Goal: Task Accomplishment & Management: Manage account settings

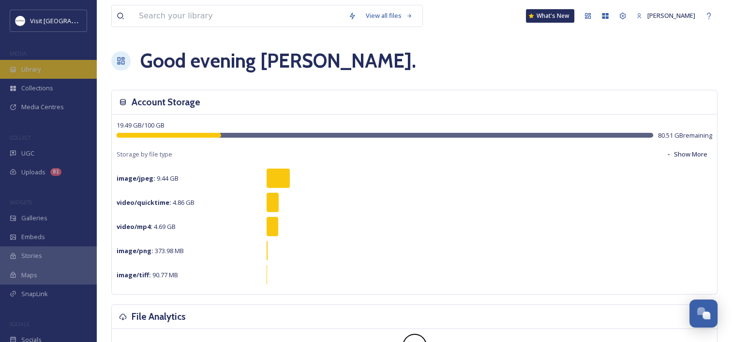
scroll to position [284, 0]
click at [35, 67] on span "Library" at bounding box center [30, 69] width 19 height 9
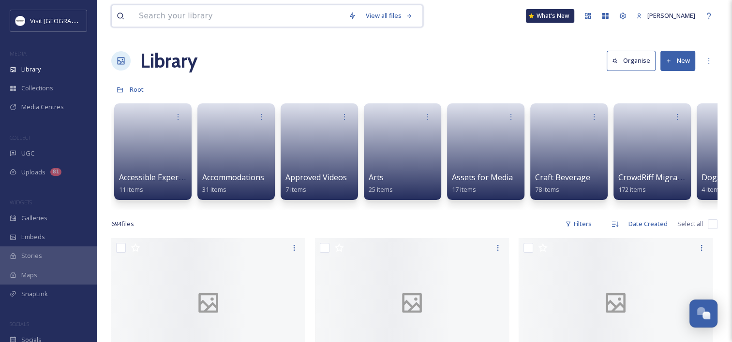
click at [188, 15] on input at bounding box center [238, 15] width 209 height 21
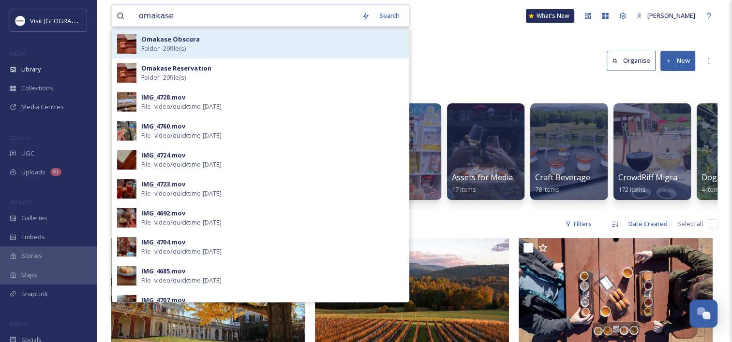
type input "omakase"
click at [193, 46] on div "Omakase Obscura Folder - 29 file(s)" at bounding box center [272, 44] width 263 height 18
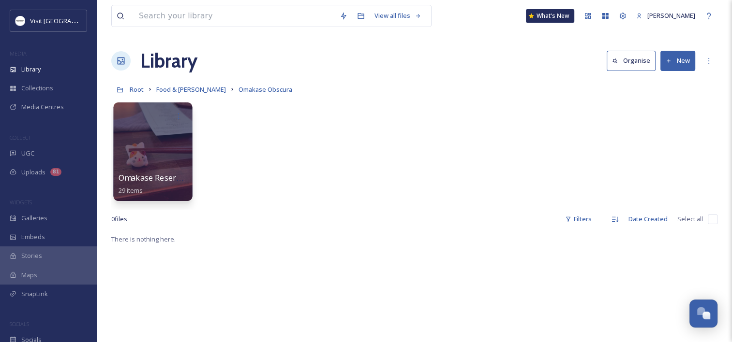
click at [143, 156] on div at bounding box center [152, 151] width 79 height 99
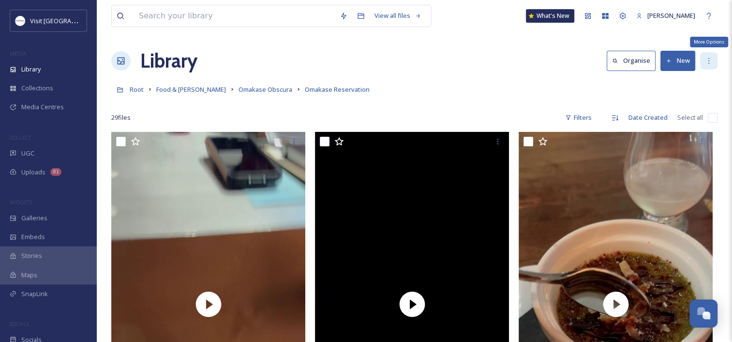
click at [707, 61] on icon at bounding box center [708, 61] width 8 height 8
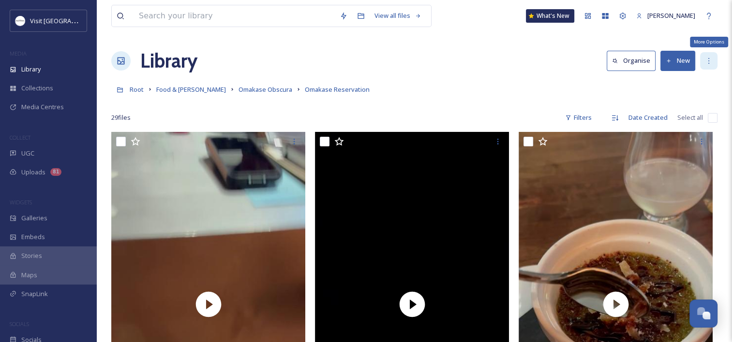
click at [707, 61] on icon at bounding box center [708, 61] width 8 height 8
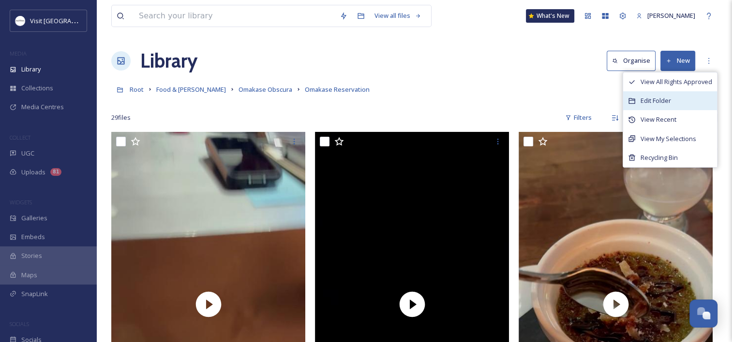
click at [667, 93] on div "Edit Folder" at bounding box center [670, 100] width 94 height 19
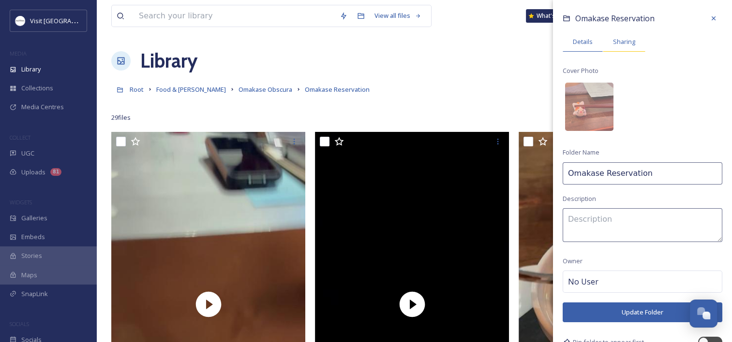
click at [632, 44] on span "Sharing" at bounding box center [624, 41] width 22 height 9
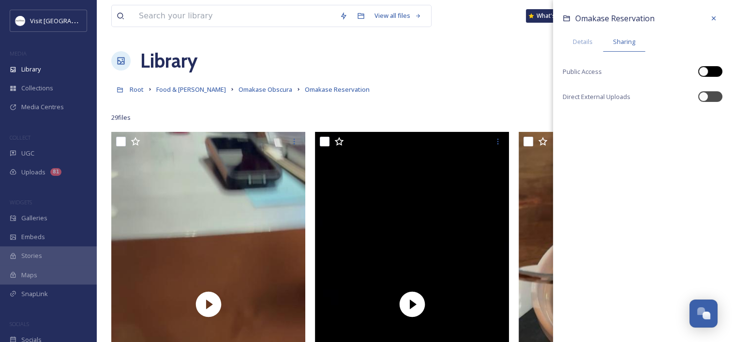
click at [704, 68] on div at bounding box center [703, 72] width 10 height 10
checkbox input "true"
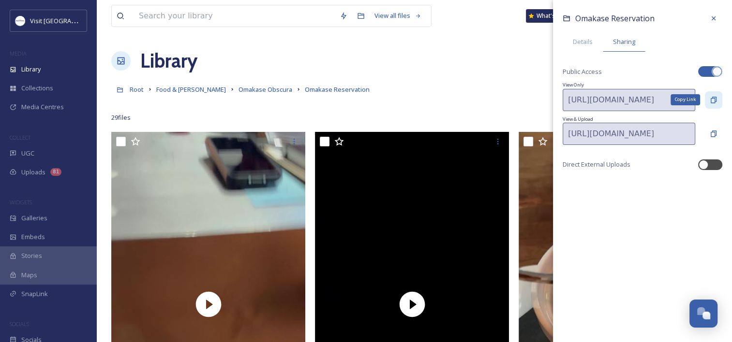
click at [712, 101] on icon at bounding box center [713, 100] width 8 height 8
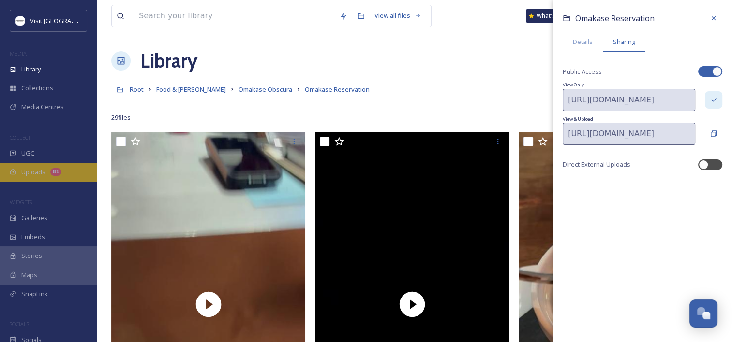
click at [78, 167] on div "Uploads 81" at bounding box center [48, 172] width 97 height 19
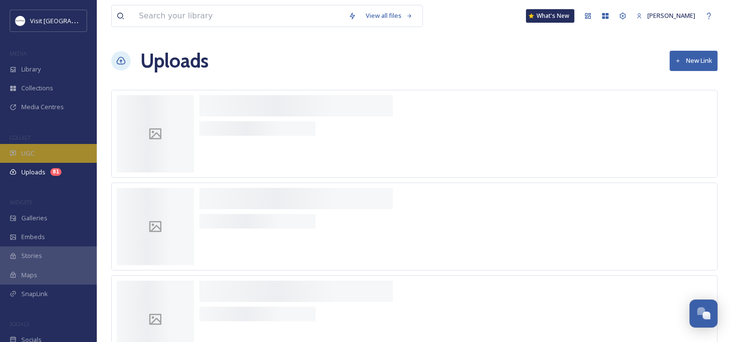
click at [65, 153] on div "UGC" at bounding box center [48, 153] width 97 height 19
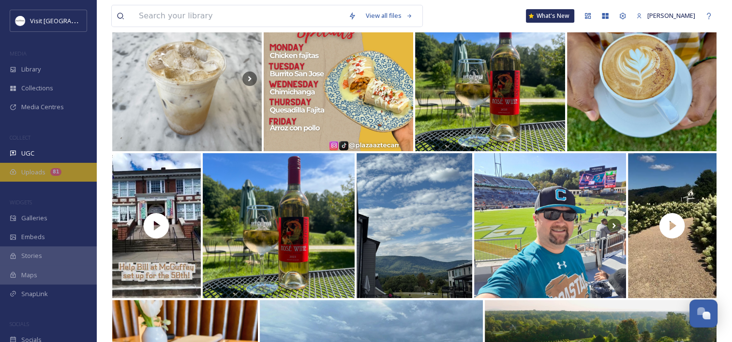
scroll to position [290, 0]
click at [47, 172] on div "Uploads 81" at bounding box center [48, 172] width 97 height 19
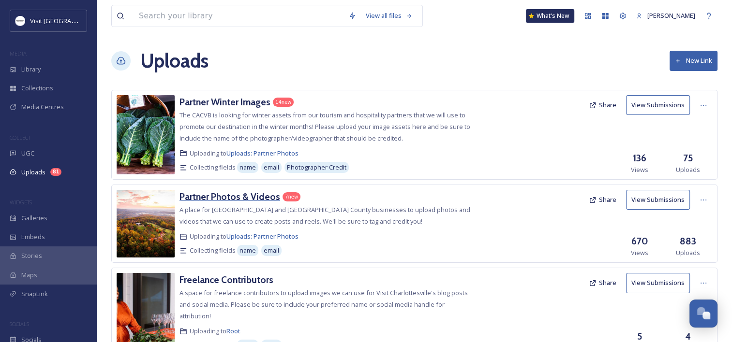
click at [249, 193] on h3 "Partner Photos & Videos" at bounding box center [229, 197] width 101 height 12
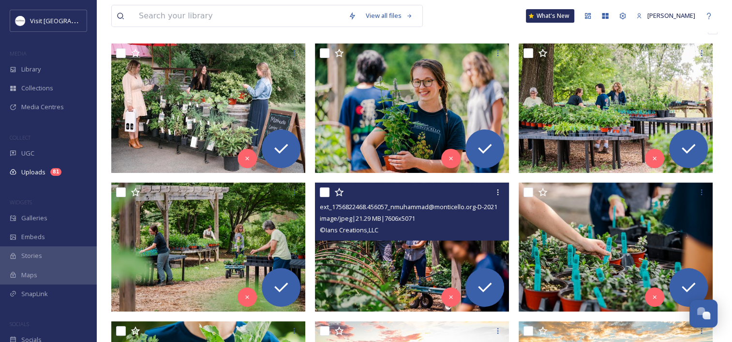
scroll to position [48, 0]
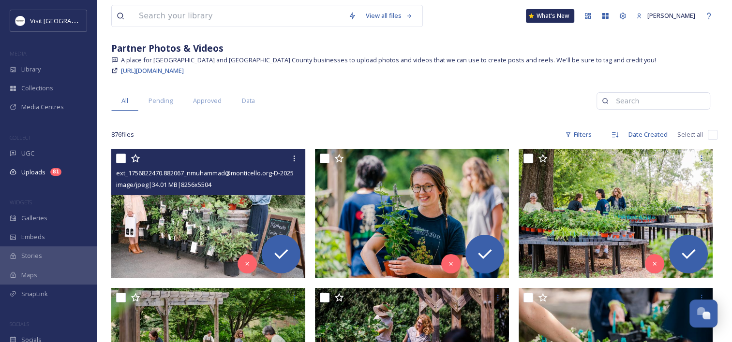
click at [124, 159] on input "checkbox" at bounding box center [121, 159] width 10 height 10
checkbox input "true"
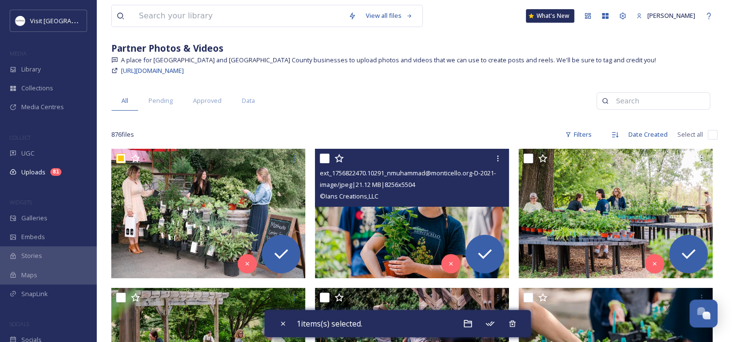
click at [324, 157] on input "checkbox" at bounding box center [325, 159] width 10 height 10
checkbox input "true"
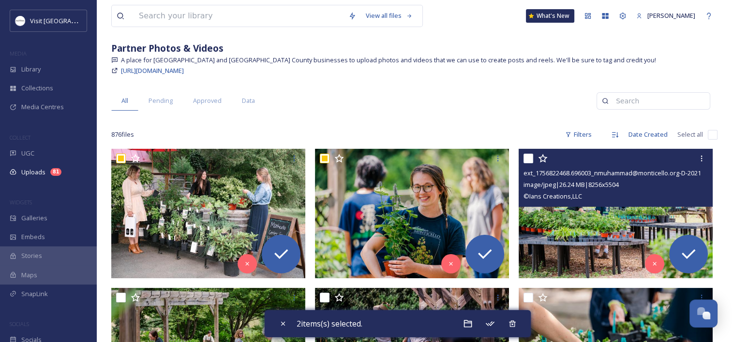
click at [527, 156] on input "checkbox" at bounding box center [528, 159] width 10 height 10
checkbox input "true"
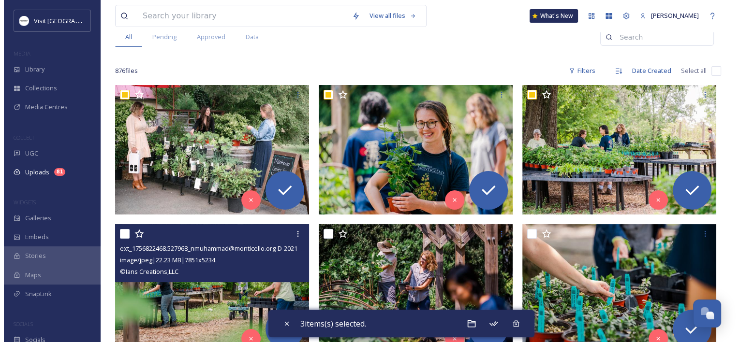
scroll to position [242, 0]
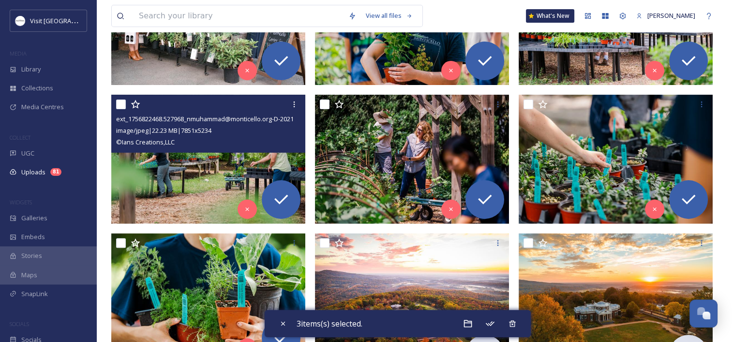
click at [118, 102] on input "checkbox" at bounding box center [121, 105] width 10 height 10
checkbox input "true"
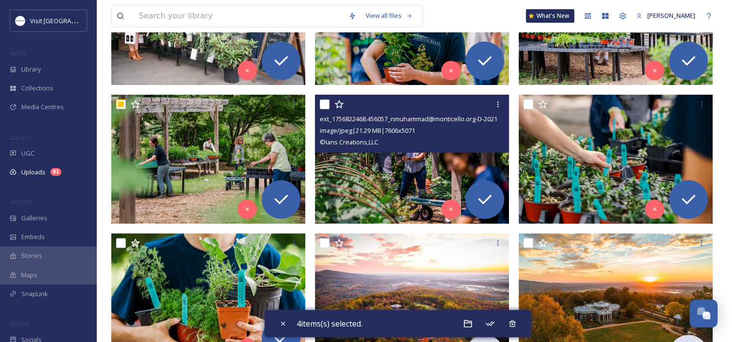
click at [325, 102] on input "checkbox" at bounding box center [325, 105] width 10 height 10
checkbox input "true"
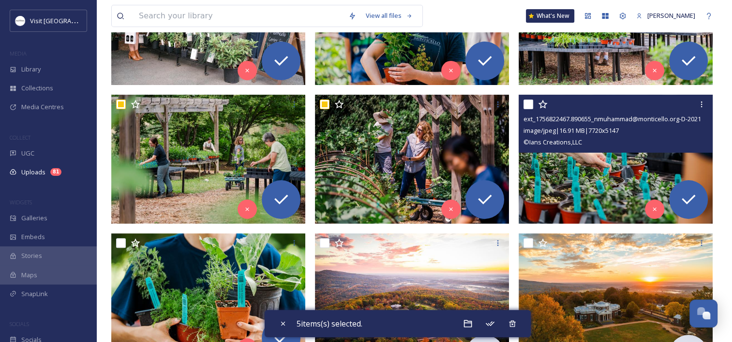
click at [526, 104] on input "checkbox" at bounding box center [528, 105] width 10 height 10
checkbox input "true"
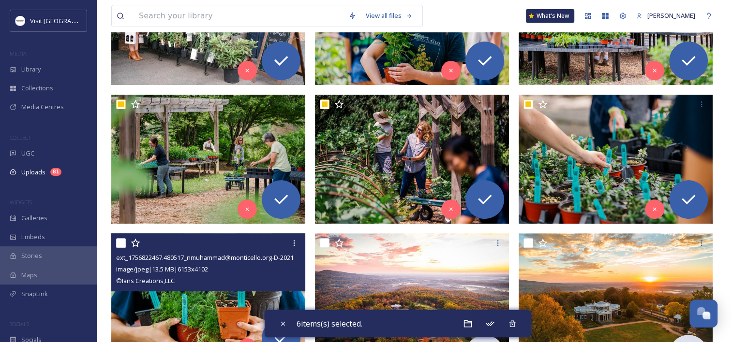
click at [122, 242] on input "checkbox" at bounding box center [121, 243] width 10 height 10
checkbox input "true"
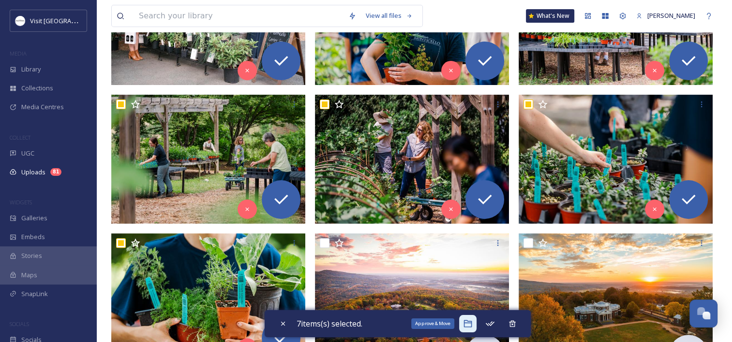
click at [467, 319] on div "Approve & Move" at bounding box center [467, 323] width 17 height 17
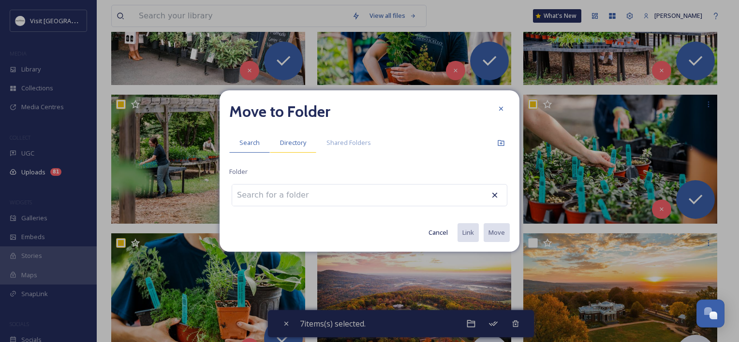
click at [311, 140] on div "Directory" at bounding box center [293, 143] width 46 height 20
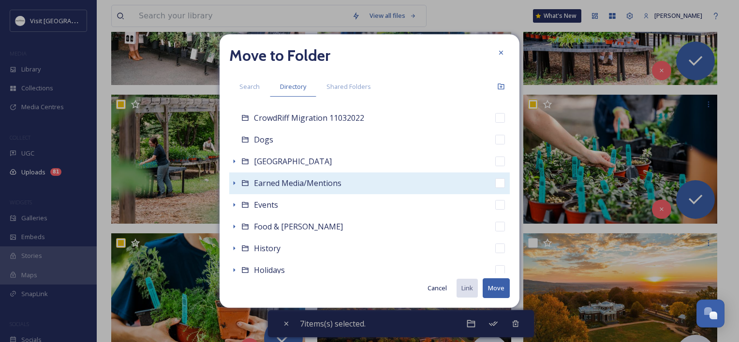
scroll to position [193, 0]
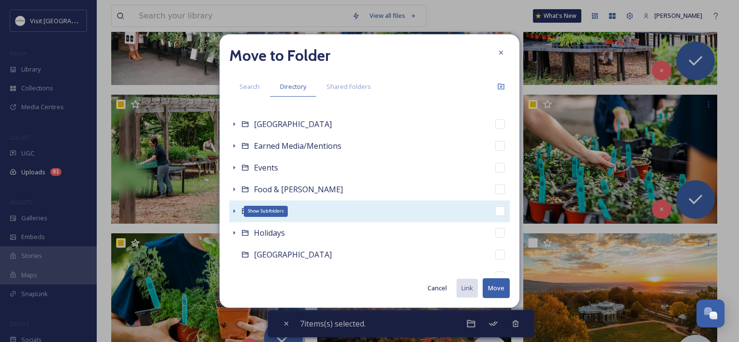
click at [233, 209] on icon at bounding box center [234, 211] width 8 height 8
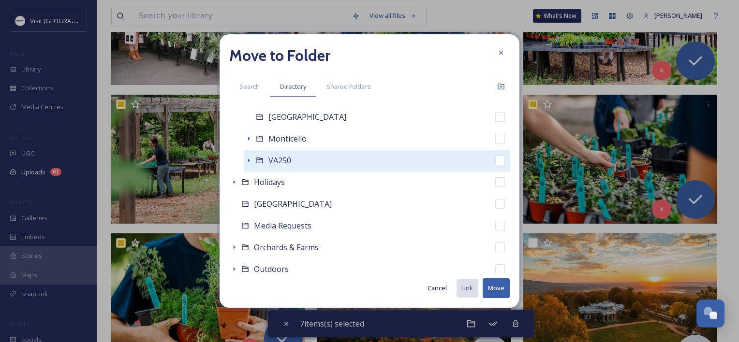
scroll to position [338, 0]
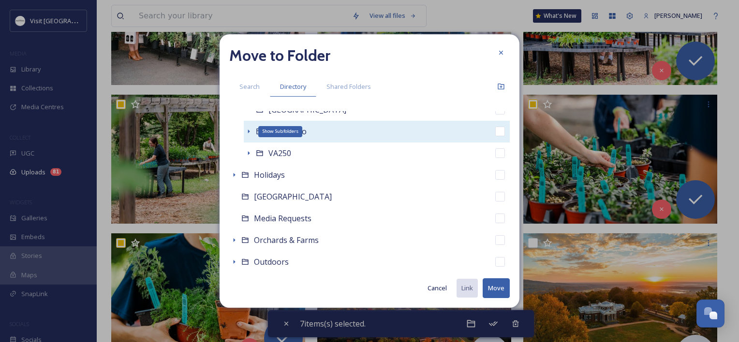
click at [248, 130] on icon at bounding box center [249, 132] width 8 height 8
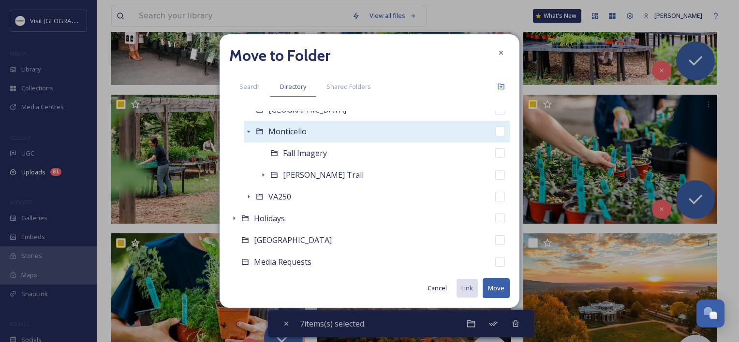
click at [295, 128] on span "Monticello" at bounding box center [287, 131] width 38 height 11
checkbox input "false"
checkbox input "true"
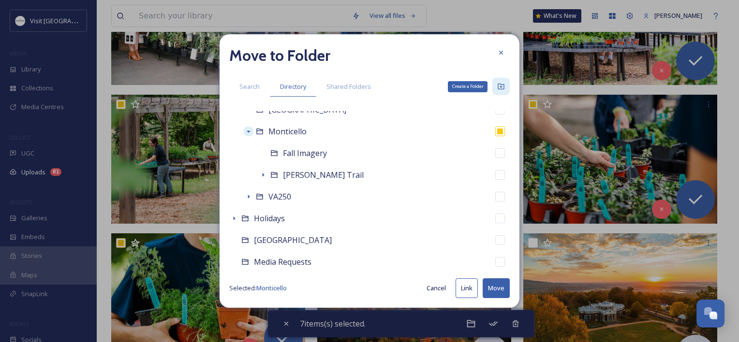
click at [496, 85] on div "Create a Folder" at bounding box center [500, 86] width 17 height 17
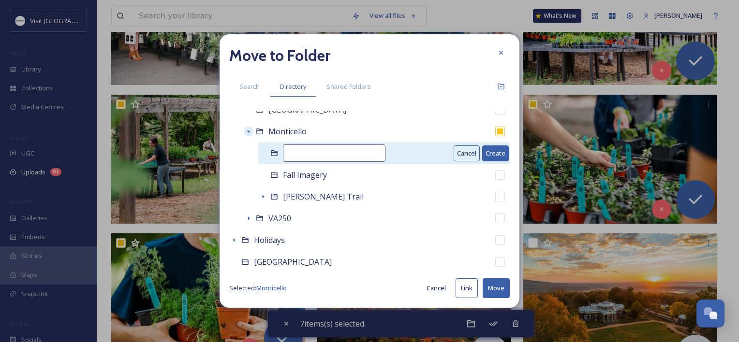
click at [328, 151] on input at bounding box center [334, 153] width 102 height 17
type input "P"
type input "Historic Plant Sale"
click at [490, 153] on button "Create" at bounding box center [495, 154] width 27 height 16
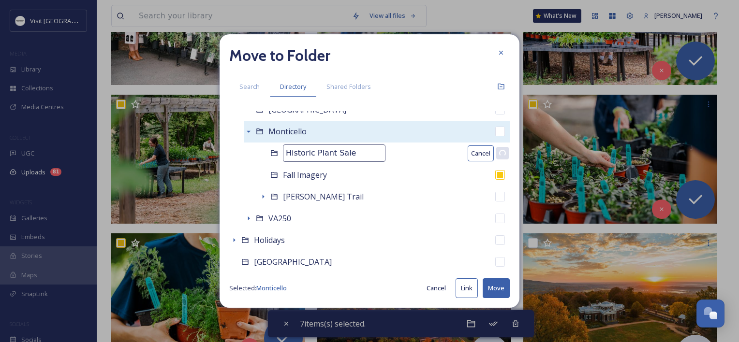
checkbox input "false"
checkbox input "true"
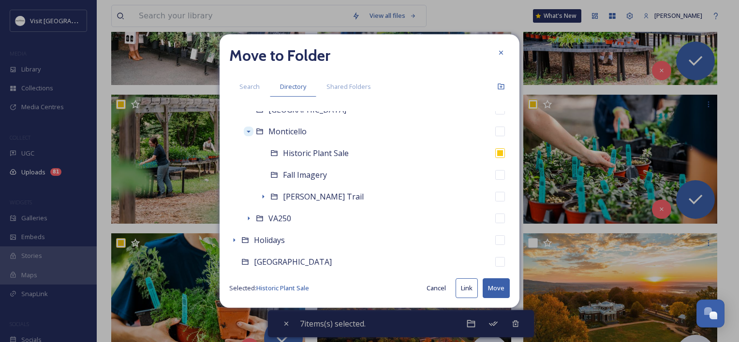
click at [495, 287] on button "Move" at bounding box center [496, 288] width 27 height 20
checkbox input "false"
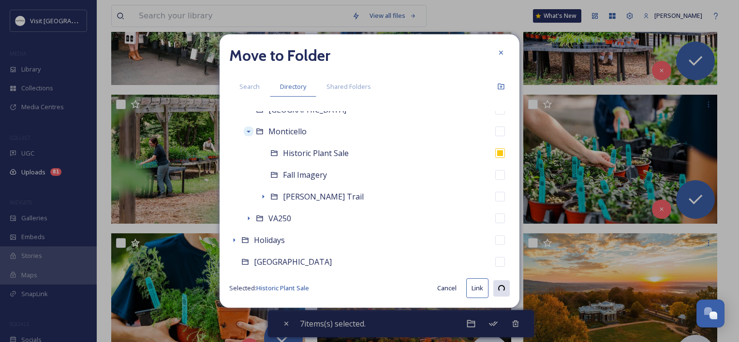
checkbox input "false"
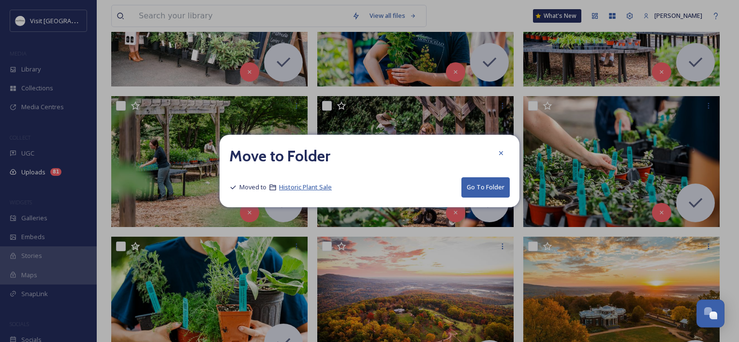
click at [316, 188] on span "Historic Plant Sale" at bounding box center [305, 187] width 53 height 9
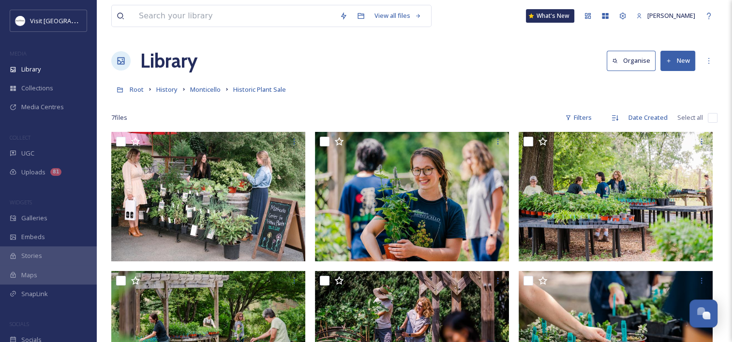
click at [708, 117] on input "checkbox" at bounding box center [712, 118] width 10 height 10
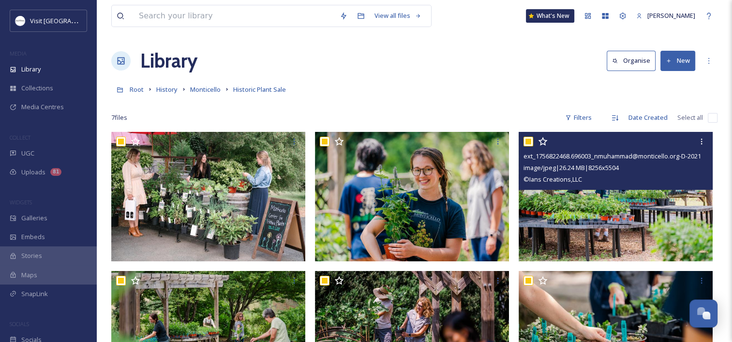
checkbox input "true"
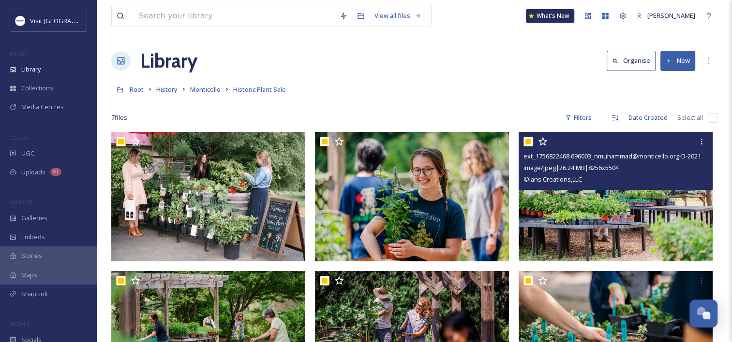
checkbox input "true"
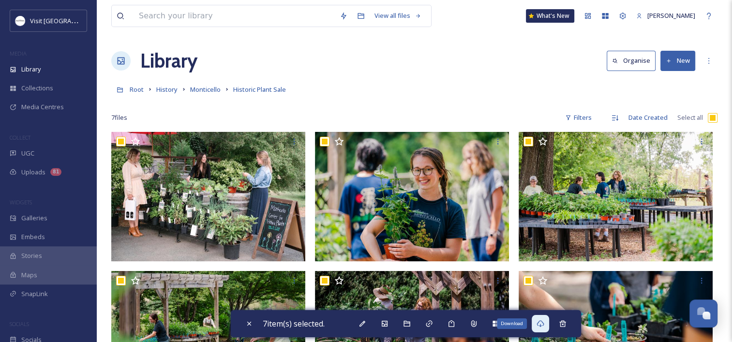
click at [538, 326] on div "Download" at bounding box center [539, 323] width 17 height 17
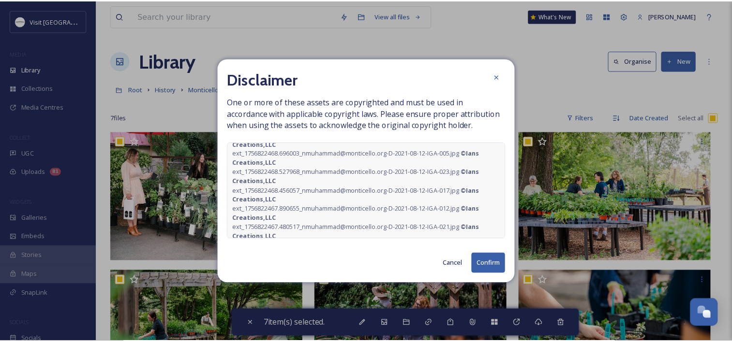
scroll to position [25, 0]
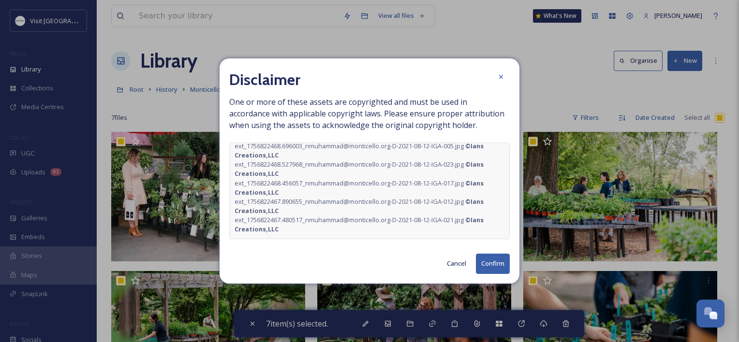
click at [487, 262] on button "Confirm" at bounding box center [493, 264] width 34 height 20
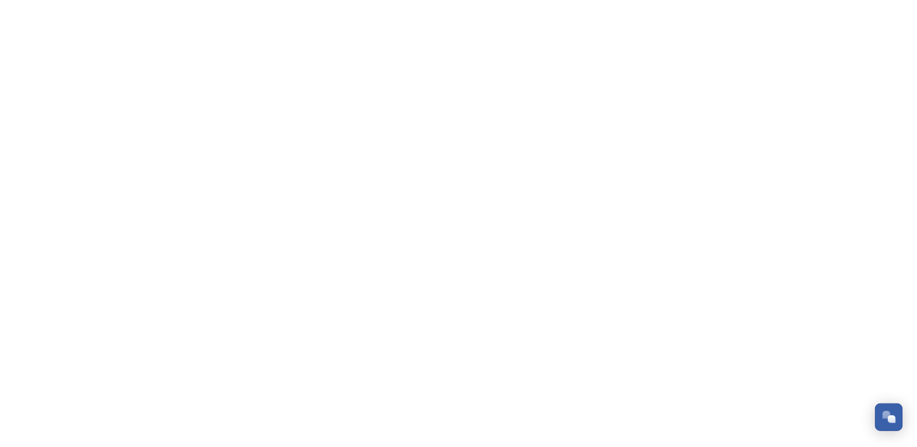
scroll to position [250, 0]
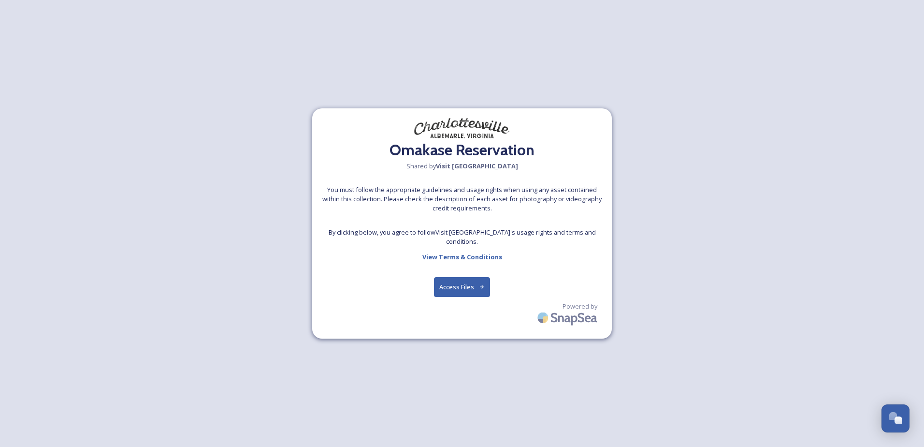
click at [460, 292] on button "Access Files" at bounding box center [462, 287] width 57 height 20
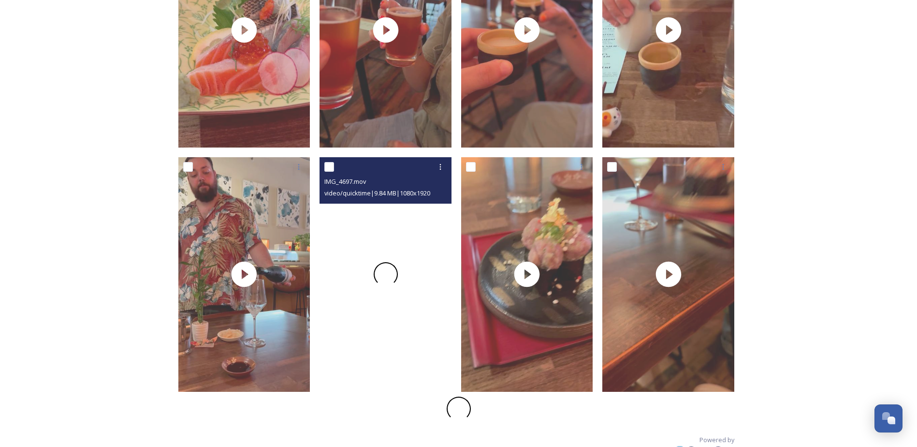
scroll to position [1023, 0]
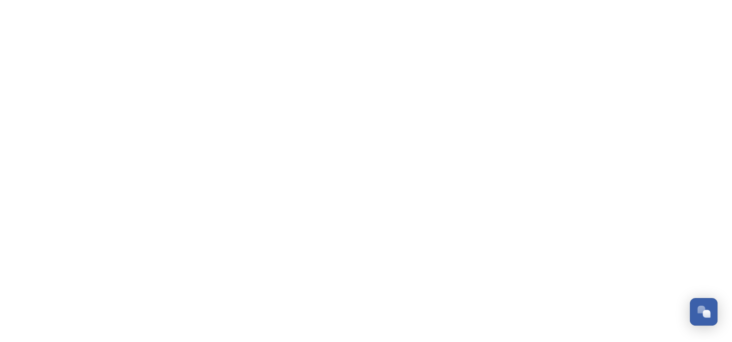
scroll to position [284, 0]
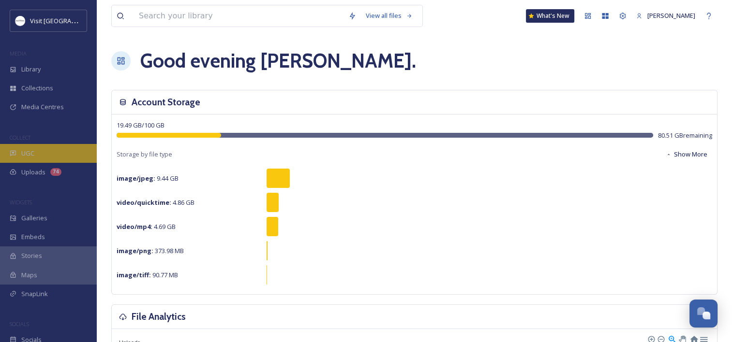
click at [31, 155] on span "UGC" at bounding box center [27, 153] width 13 height 9
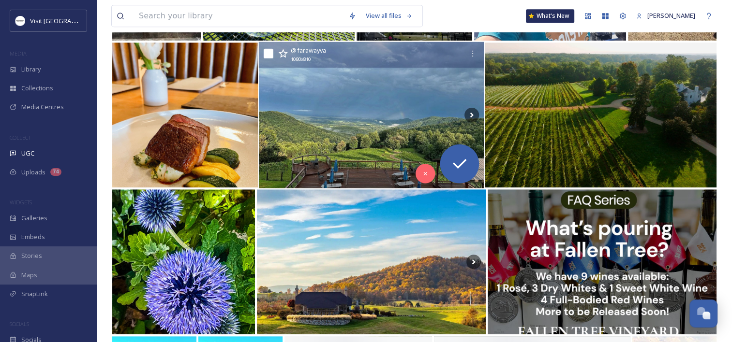
scroll to position [629, 0]
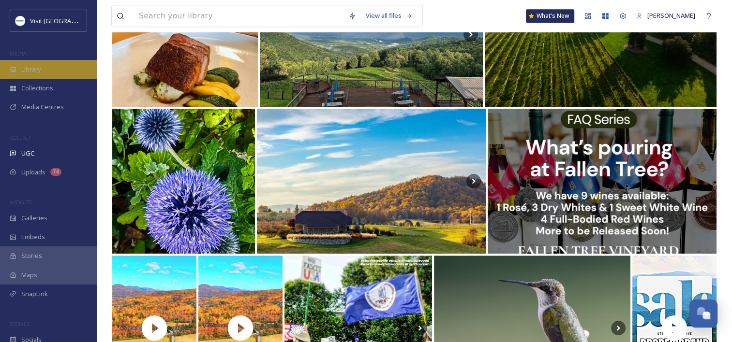
click at [40, 66] on span "Library" at bounding box center [30, 69] width 19 height 9
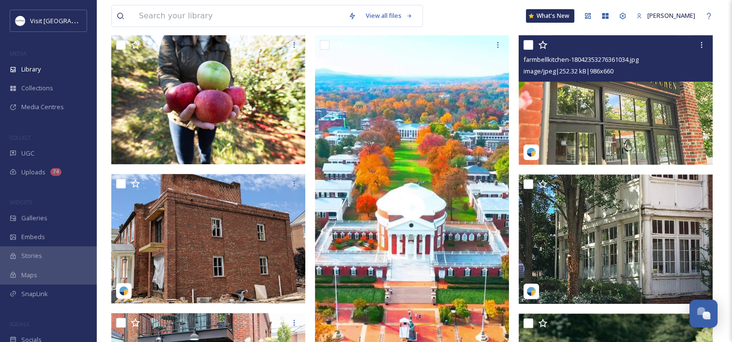
scroll to position [290, 0]
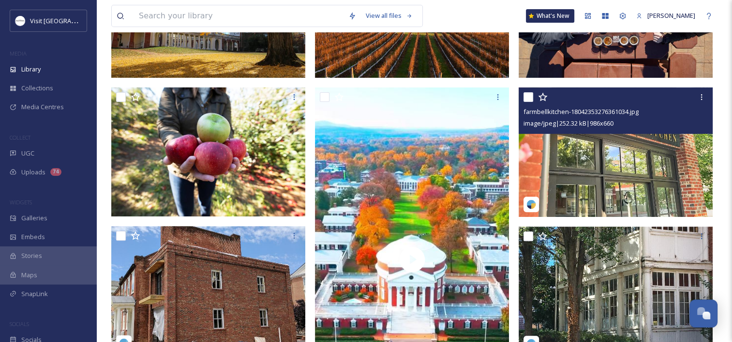
click at [524, 102] on input "checkbox" at bounding box center [528, 97] width 10 height 10
checkbox input "true"
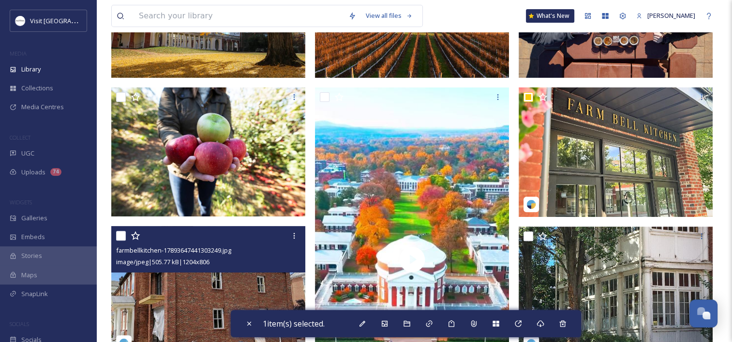
click at [120, 241] on input "checkbox" at bounding box center [121, 236] width 10 height 10
checkbox input "true"
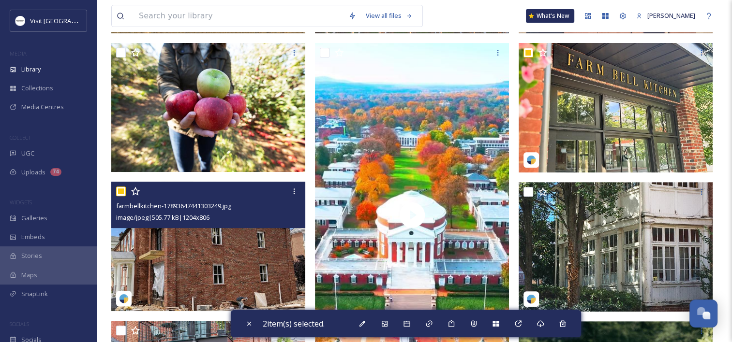
scroll to position [387, 0]
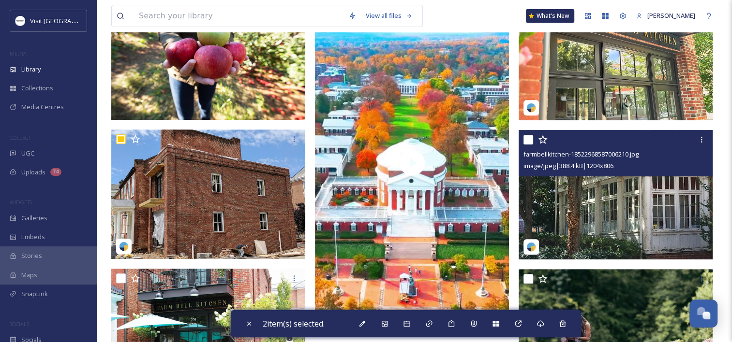
click at [527, 145] on input "checkbox" at bounding box center [528, 140] width 10 height 10
checkbox input "true"
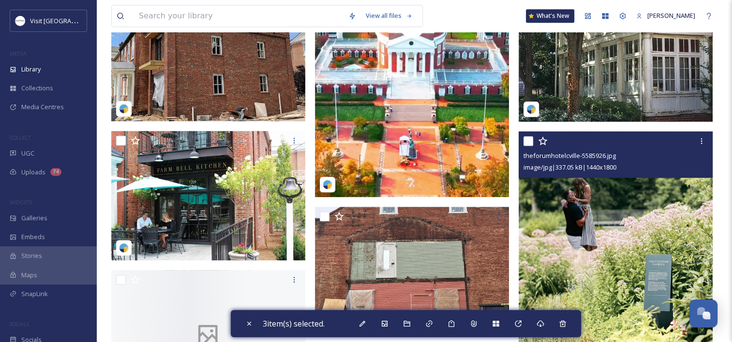
scroll to position [532, 0]
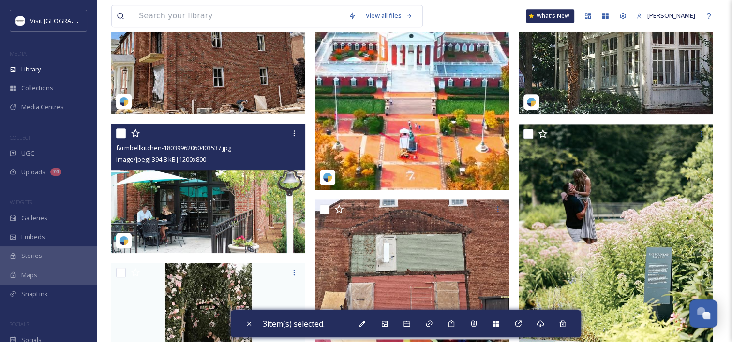
click at [118, 138] on input "checkbox" at bounding box center [121, 134] width 10 height 10
checkbox input "true"
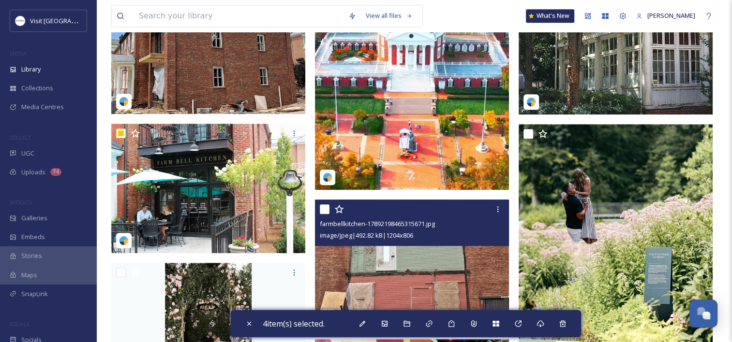
click at [321, 213] on input "checkbox" at bounding box center [325, 210] width 10 height 10
checkbox input "true"
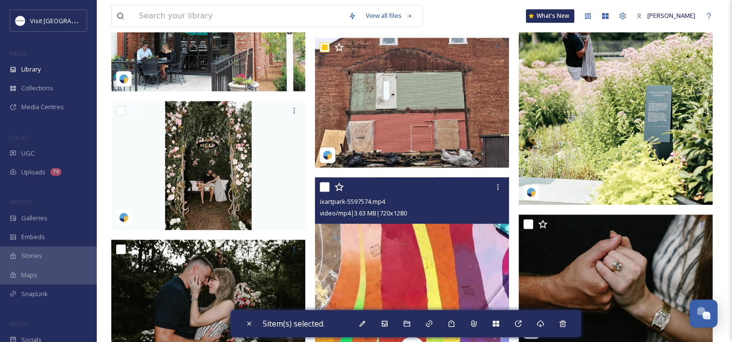
scroll to position [677, 0]
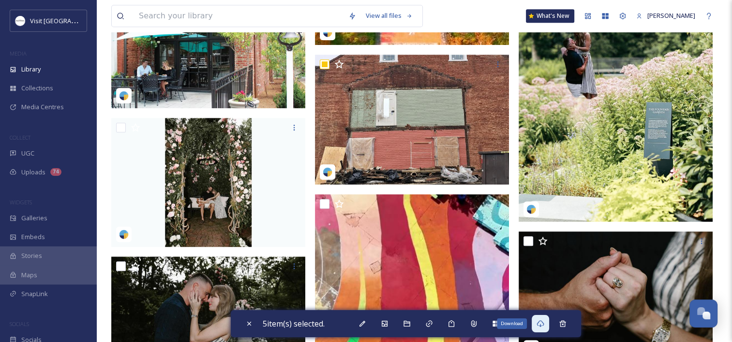
click at [541, 322] on icon at bounding box center [539, 324] width 7 height 7
